Goal: Navigation & Orientation: Understand site structure

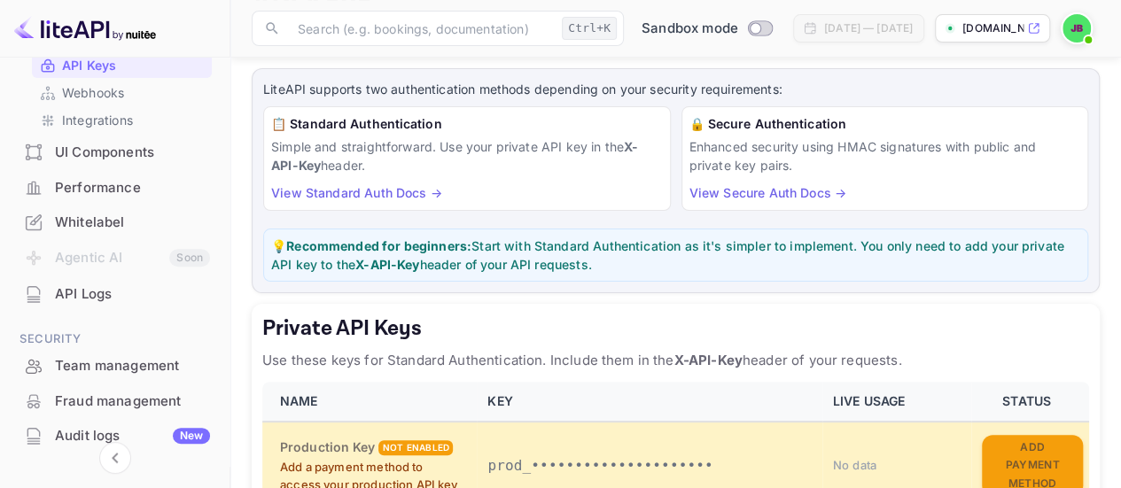
scroll to position [35, 0]
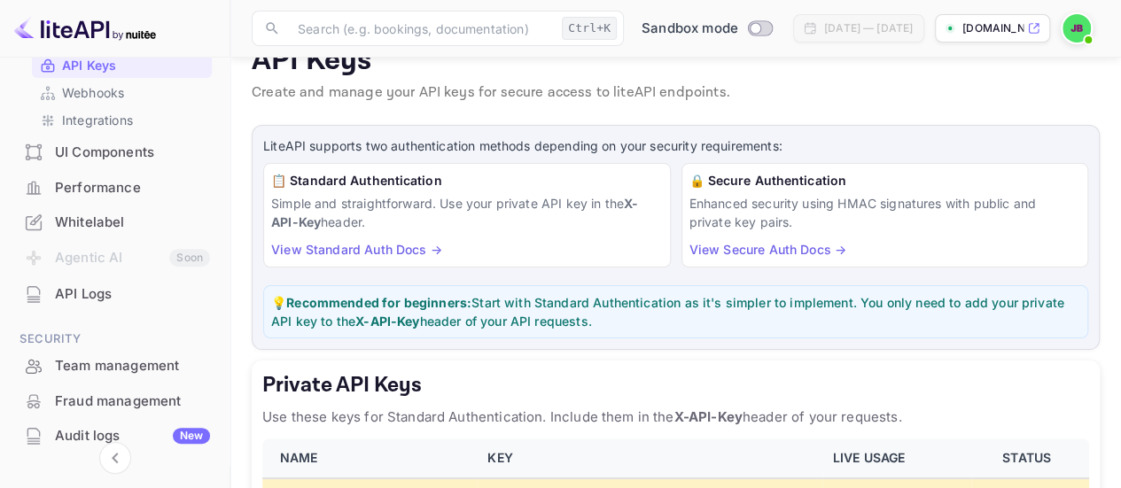
click at [804, 250] on link "View Secure Auth Docs →" at bounding box center [767, 249] width 157 height 15
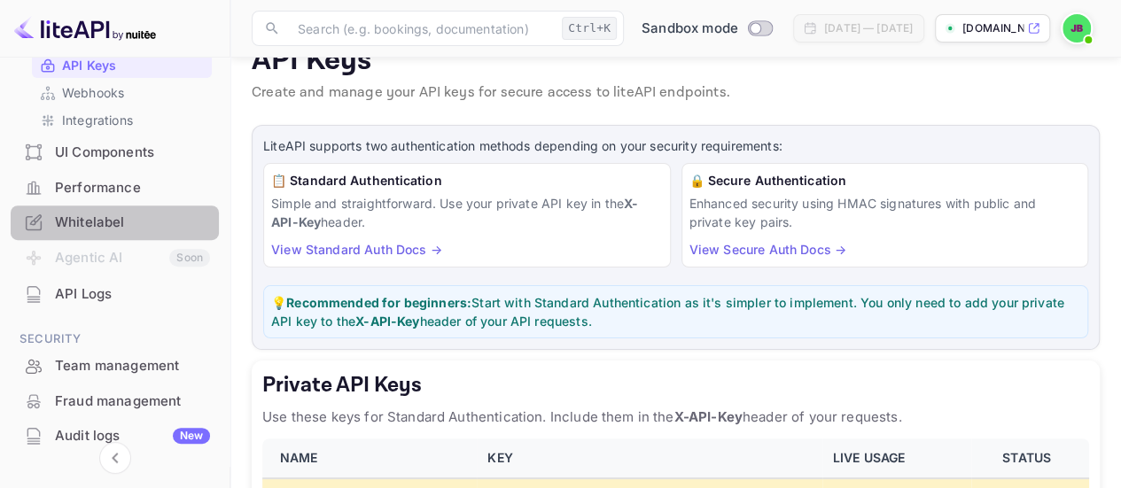
click at [145, 214] on div "Whitelabel" at bounding box center [132, 223] width 155 height 20
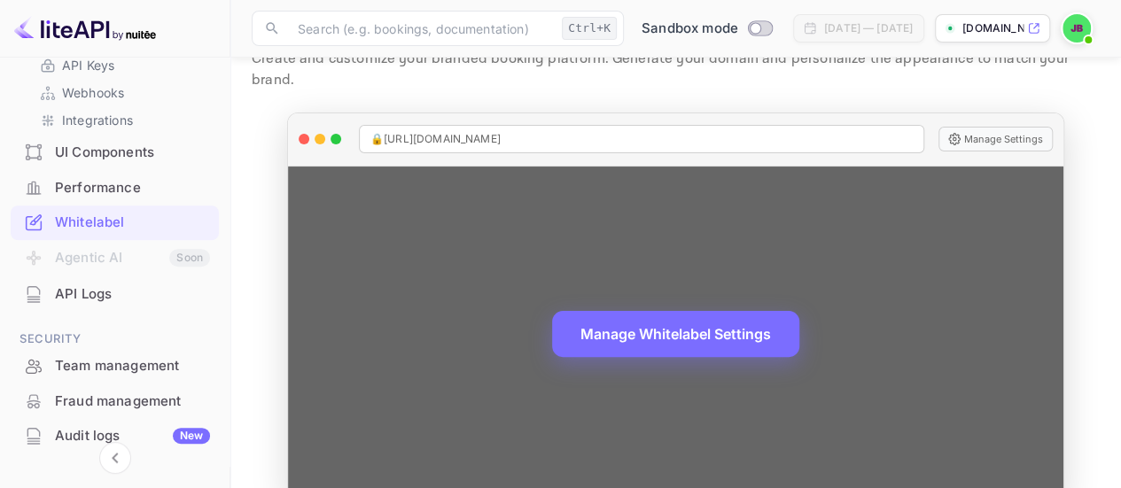
scroll to position [83, 0]
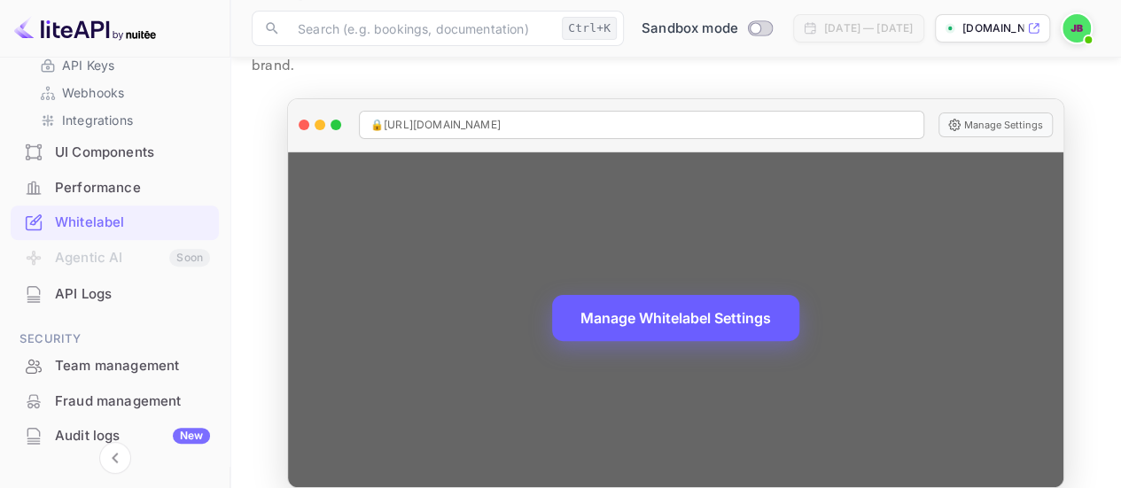
click at [664, 295] on button "Manage Whitelabel Settings" at bounding box center [675, 318] width 247 height 46
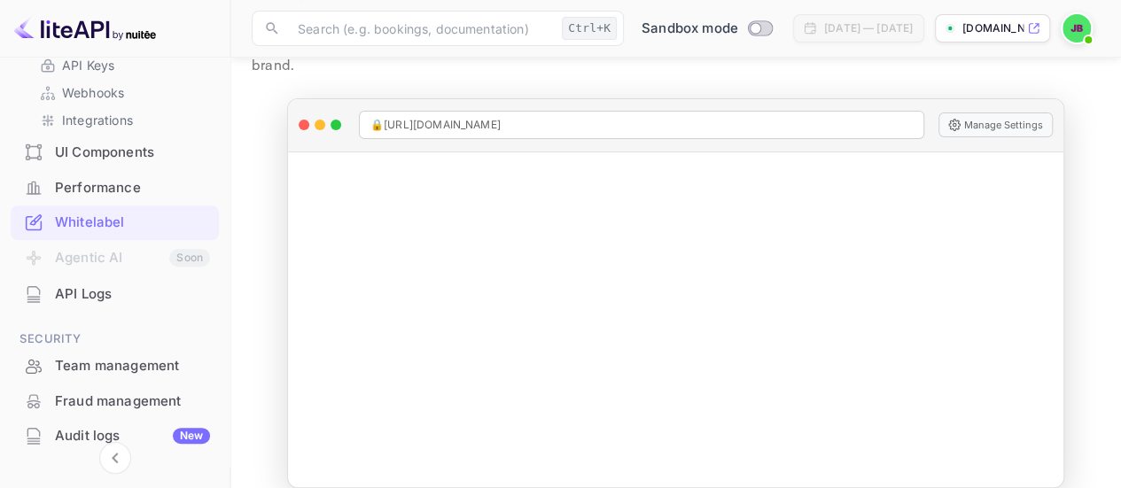
scroll to position [287, 0]
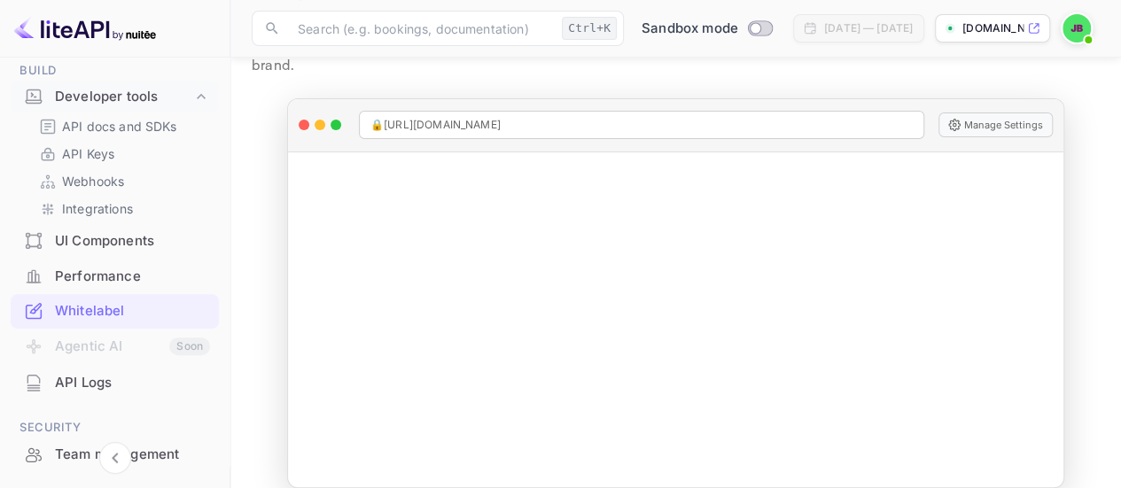
click at [150, 232] on div "UI Components" at bounding box center [132, 241] width 155 height 20
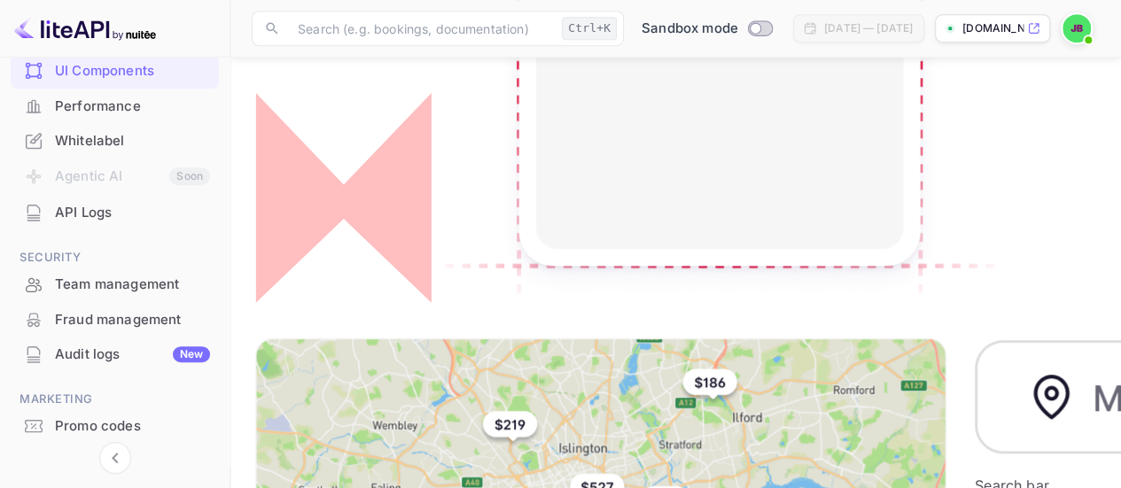
scroll to position [464, 0]
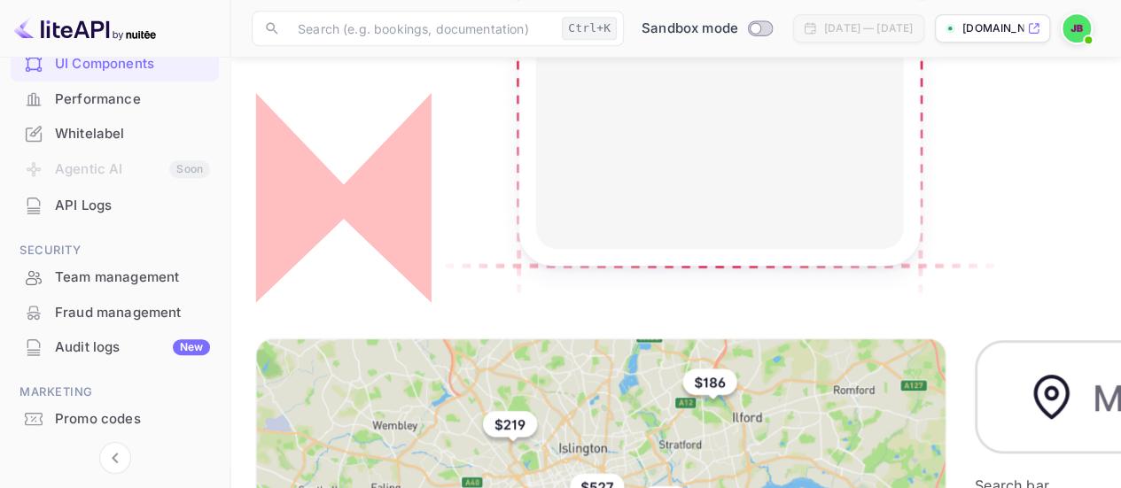
click at [87, 199] on div "API Logs" at bounding box center [132, 206] width 155 height 20
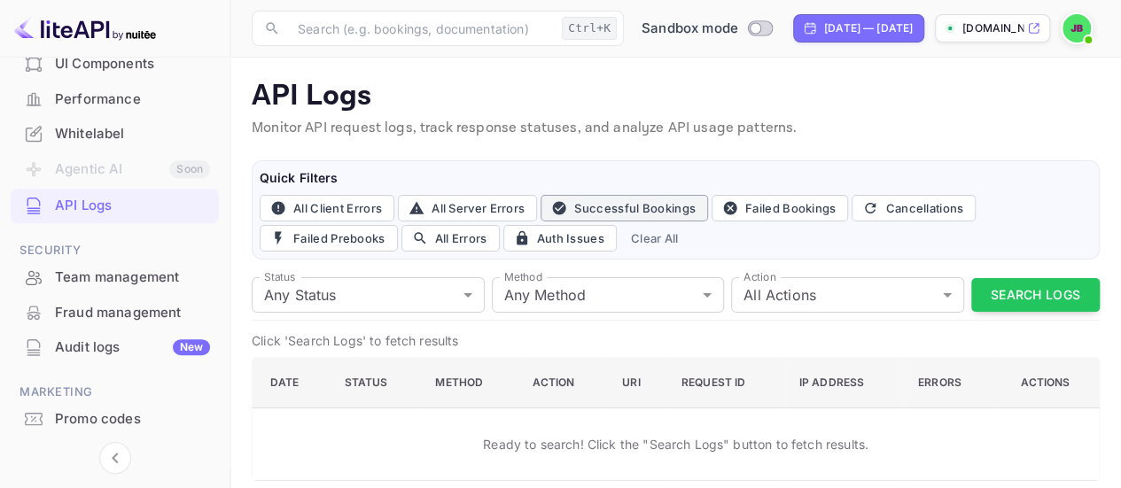
scroll to position [11, 0]
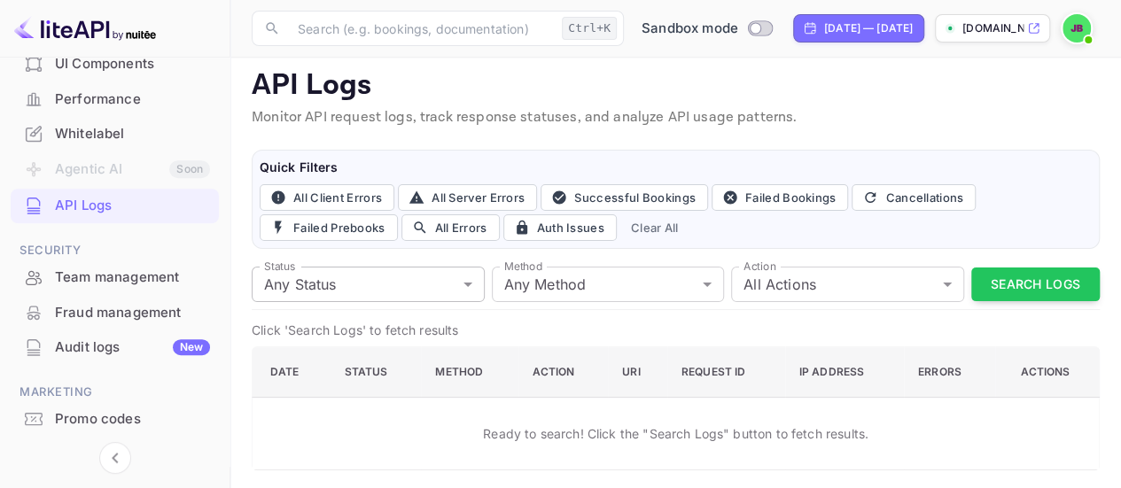
click at [474, 284] on body "Getting started Business Home Bookings Customers Credit line Commission New Bui…" at bounding box center [560, 240] width 1121 height 502
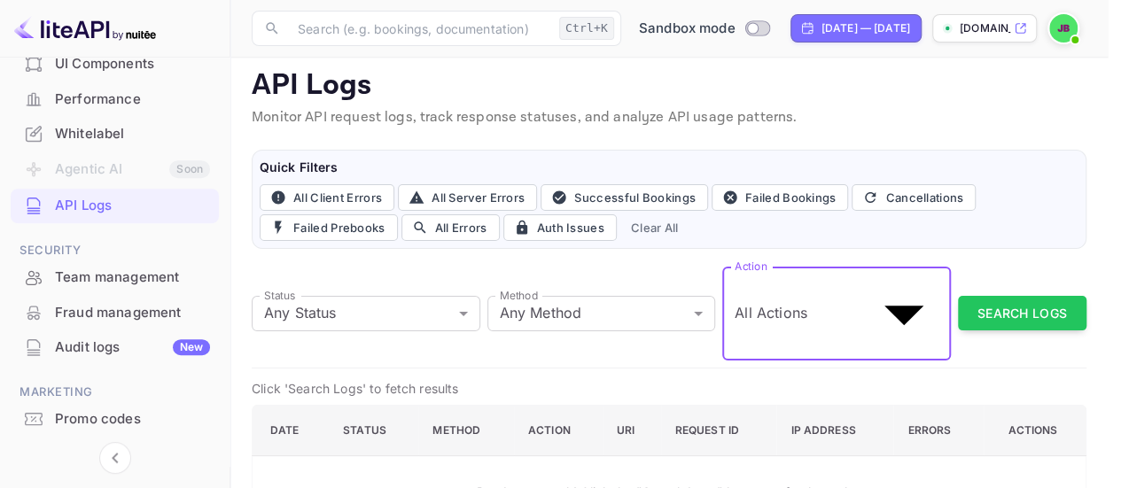
click at [851, 286] on body "Getting started Business Home Bookings Customers Credit line Commission New Bui…" at bounding box center [560, 319] width 1121 height 660
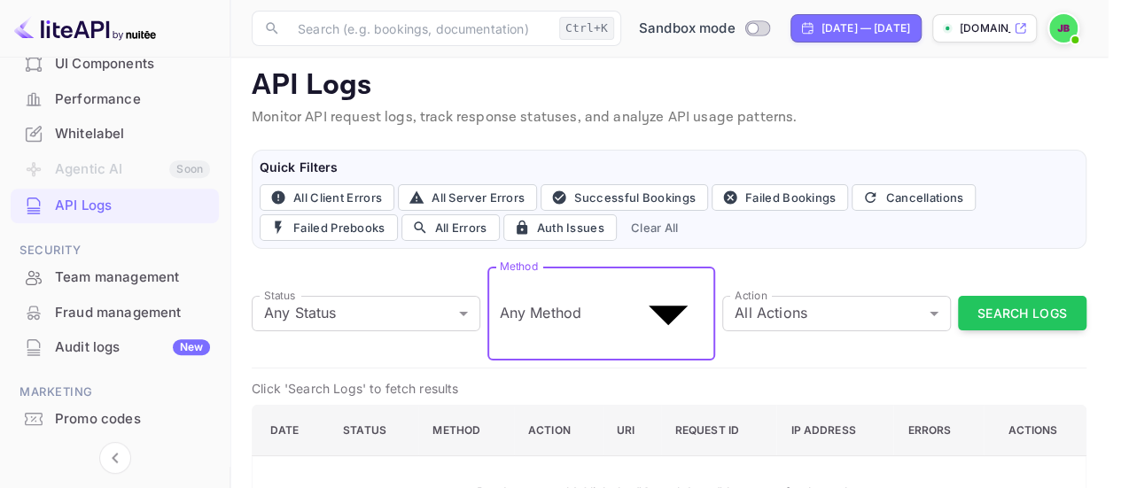
click at [576, 286] on body "Getting started Business Home Bookings Customers Credit line Commission New Bui…" at bounding box center [560, 329] width 1121 height 681
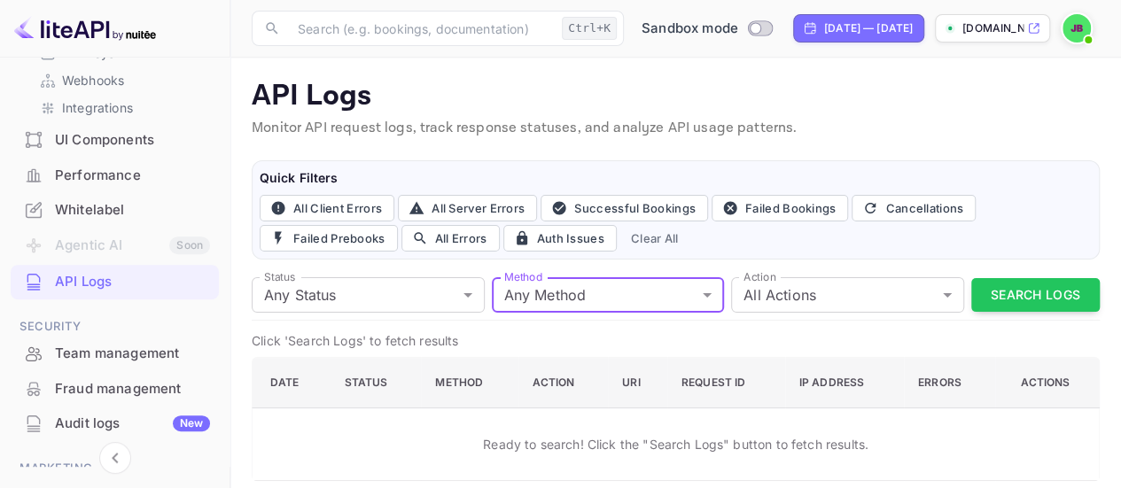
scroll to position [287, 0]
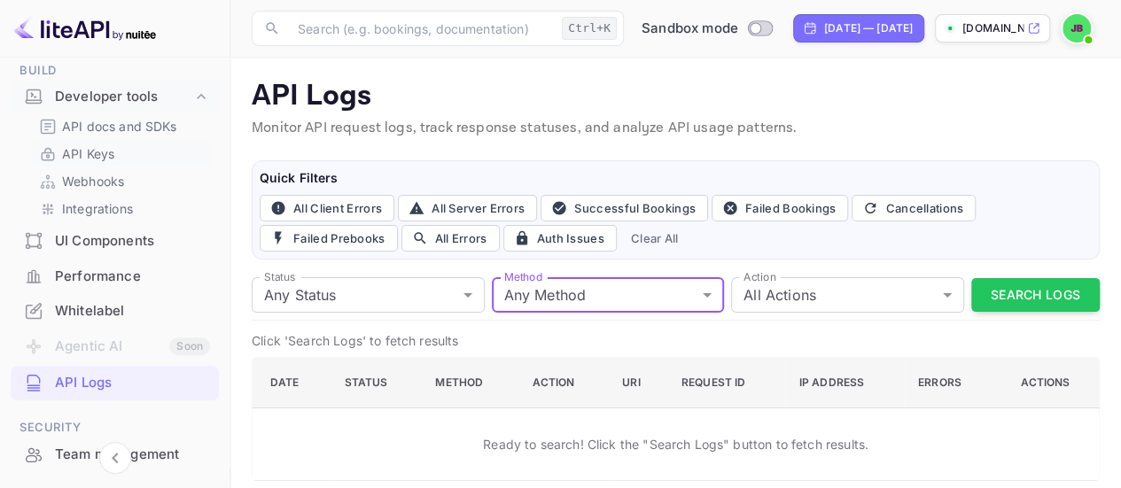
click at [122, 150] on link "API Keys" at bounding box center [122, 153] width 166 height 19
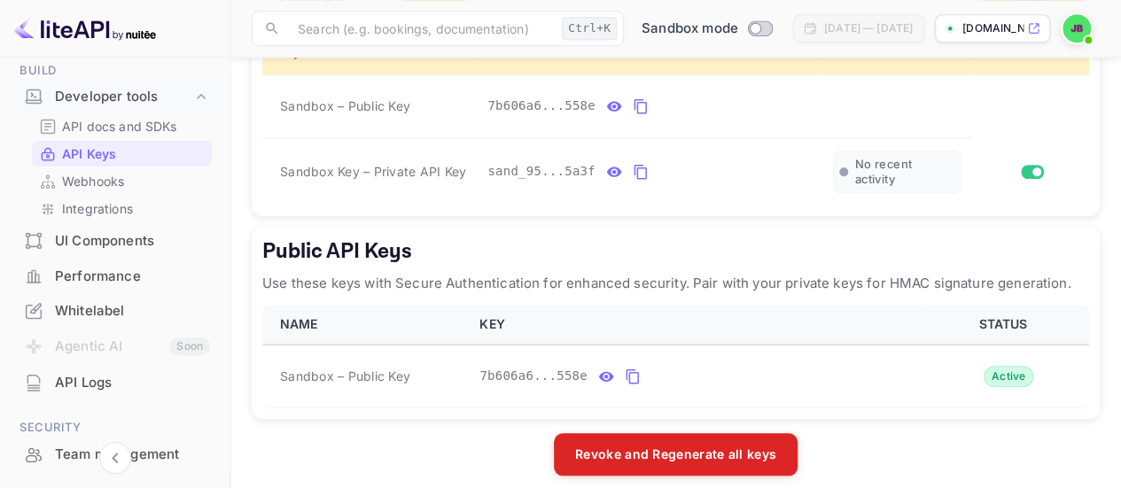
scroll to position [656, 0]
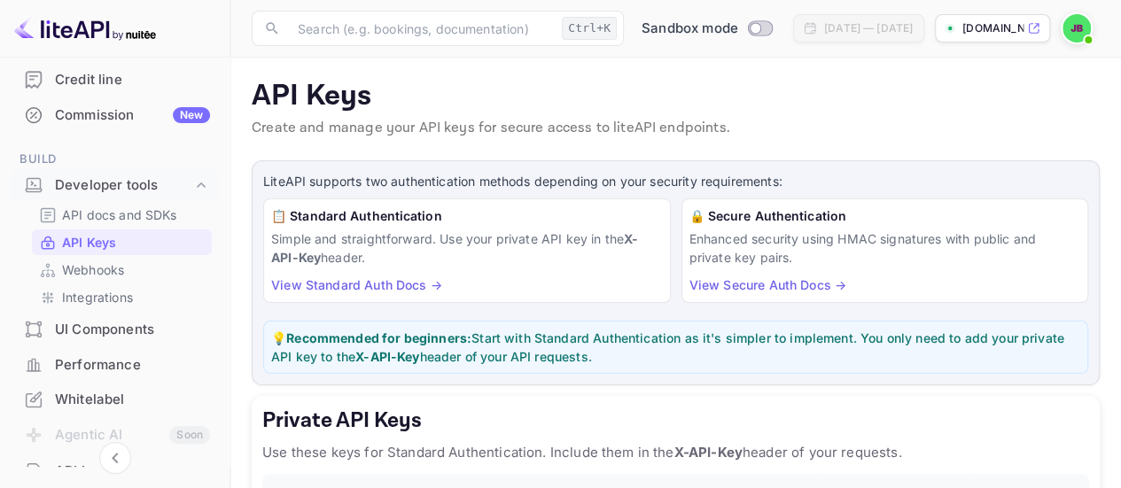
scroll to position [0, 0]
